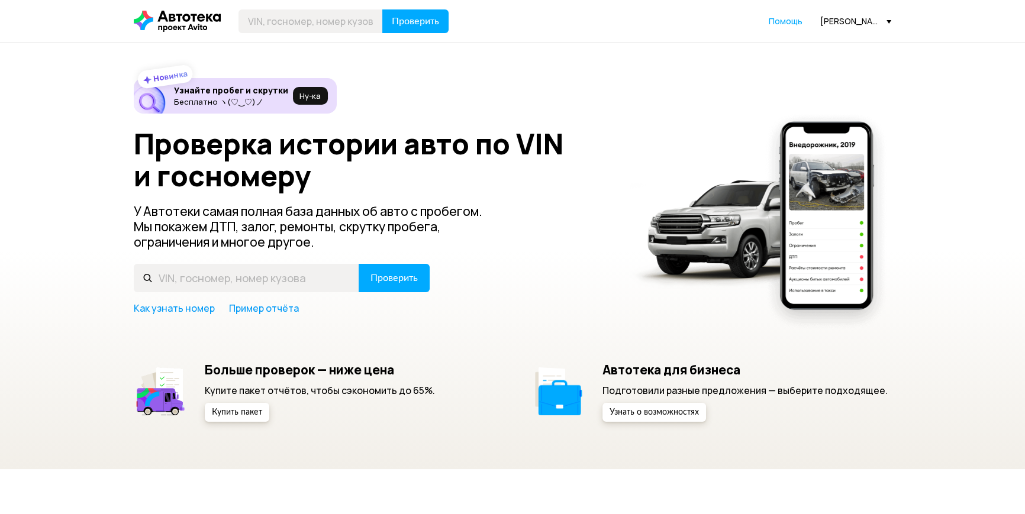
click at [625, 124] on div "Новинка Узнайте пробег и скрутки Бесплатно ヽ(♡‿♡)ノ Ну‑ка Проверка истории авто …" at bounding box center [512, 250] width 757 height 344
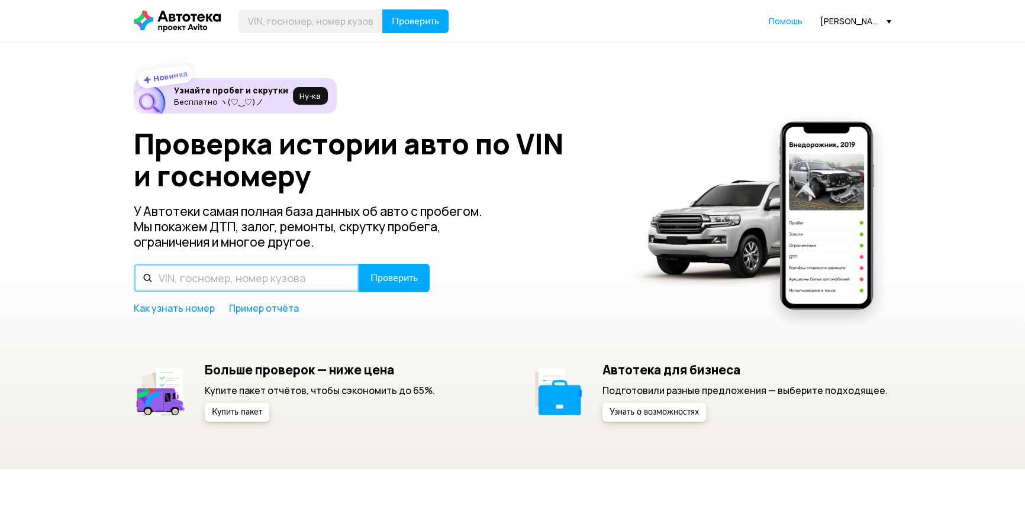
click at [277, 276] on input "text" at bounding box center [246, 278] width 225 height 28
paste input "[VEHICLE_IDENTIFICATION_NUMBER]"
type input "[VEHICLE_IDENTIFICATION_NUMBER]"
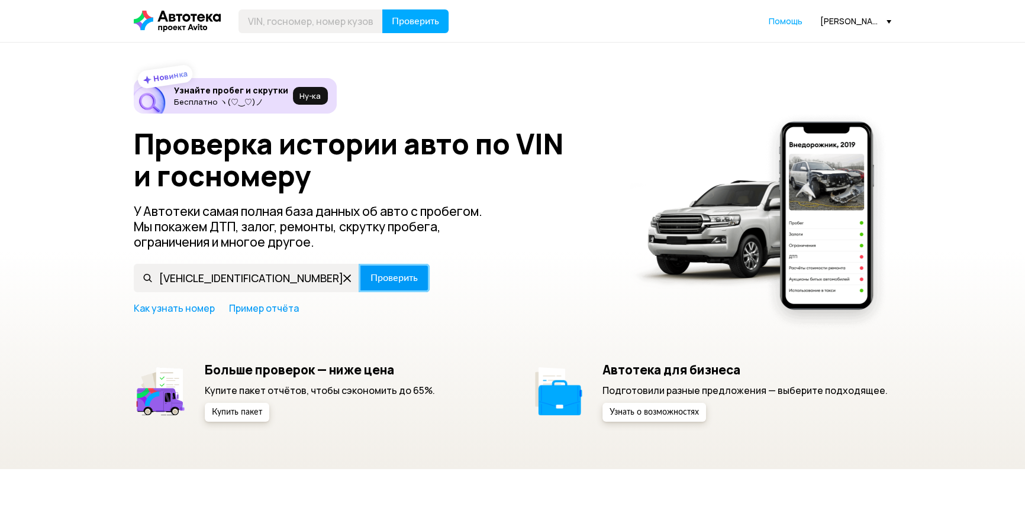
click at [382, 281] on span "Проверить" at bounding box center [393, 277] width 47 height 9
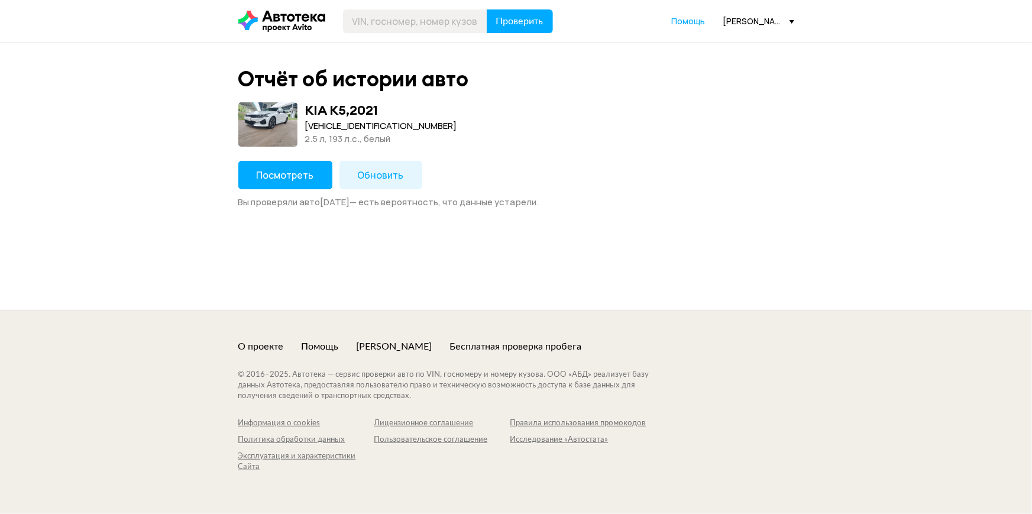
click at [279, 177] on span "Посмотреть" at bounding box center [285, 175] width 57 height 13
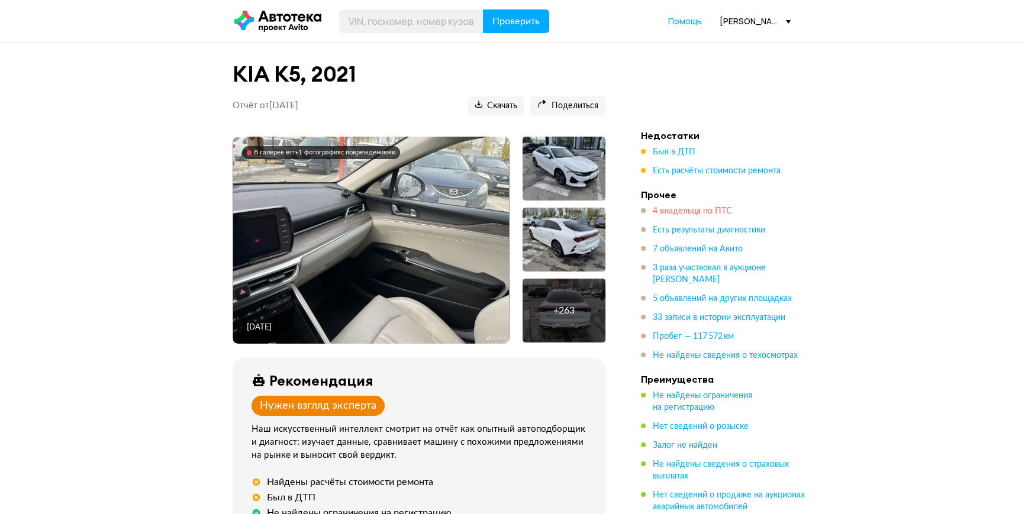
click at [665, 209] on span "4 владельца по ПТС" at bounding box center [692, 211] width 79 height 8
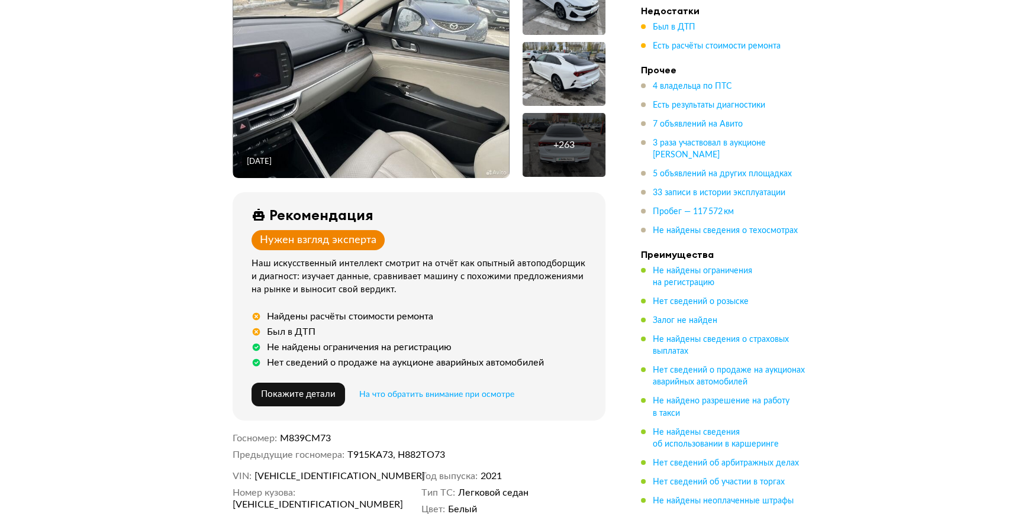
scroll to position [154, 0]
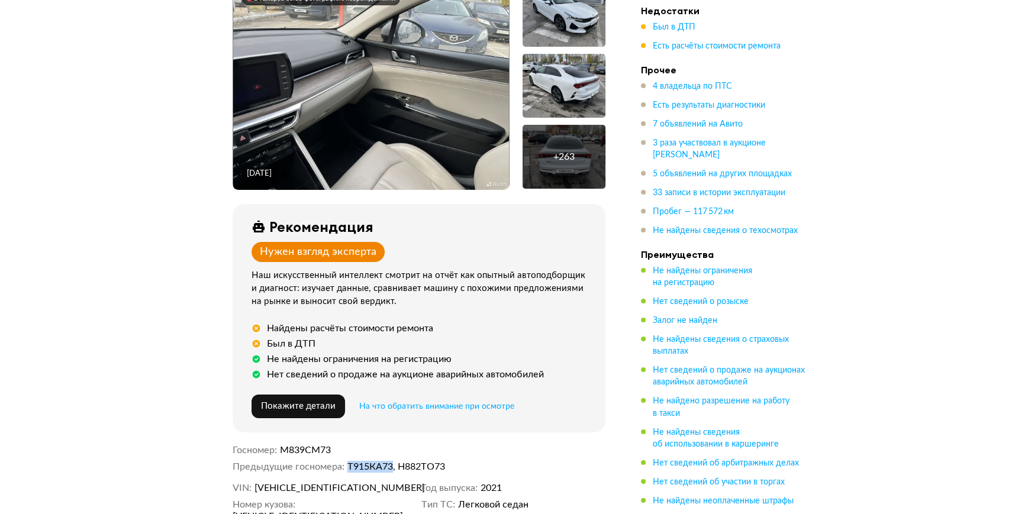
drag, startPoint x: 393, startPoint y: 468, endPoint x: 349, endPoint y: 461, distance: 44.3
click at [349, 461] on dd "Т915КА73, Н882ТО73" at bounding box center [476, 467] width 259 height 12
copy dd "Т915КА73"
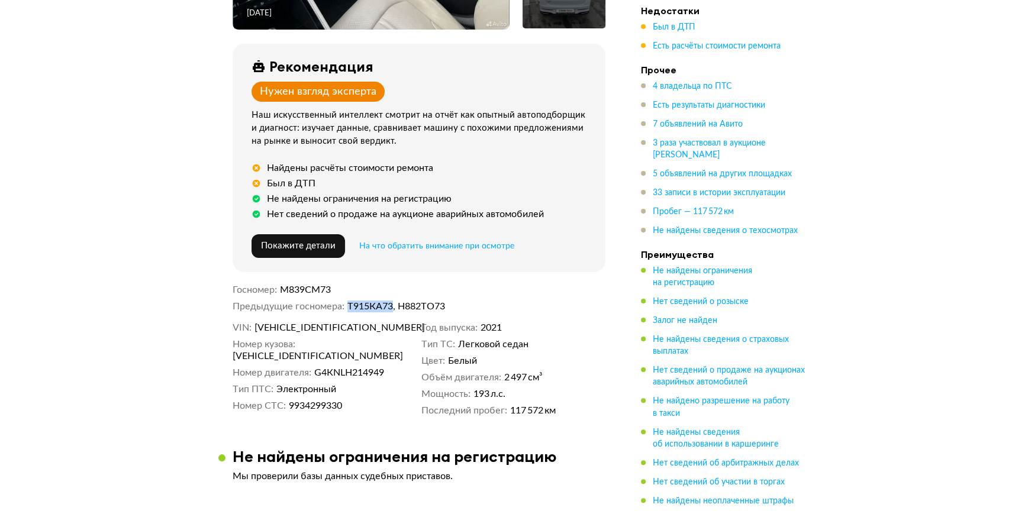
scroll to position [315, 0]
